Goal: Transaction & Acquisition: Subscribe to service/newsletter

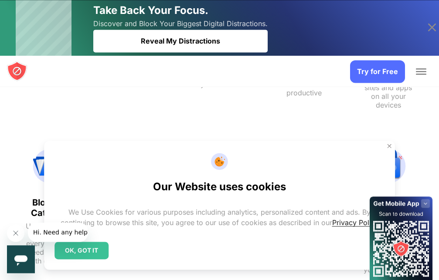
click at [0, 0] on img at bounding box center [0, 0] width 0 height 0
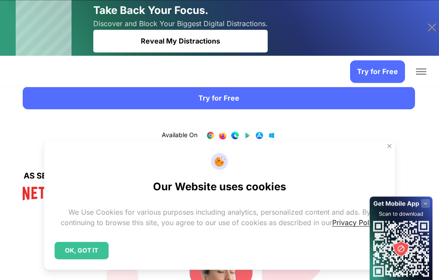
scroll to position [95, 0]
click at [124, 109] on link "Try for Free" at bounding box center [219, 98] width 392 height 23
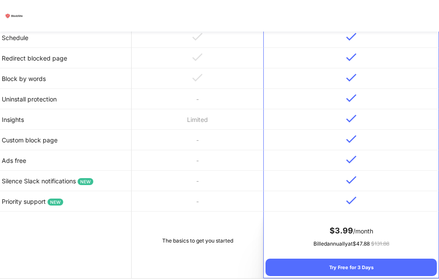
scroll to position [379, 0]
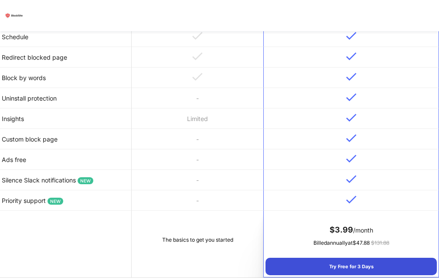
click at [332, 258] on div "Try Free for 3 Days" at bounding box center [350, 266] width 171 height 17
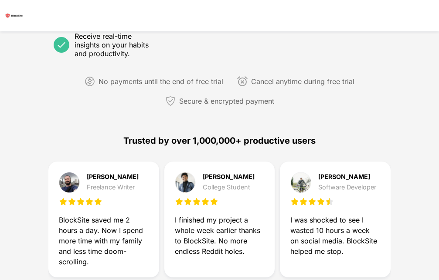
scroll to position [321, 0]
